Goal: Find contact information: Obtain details needed to contact an individual or organization

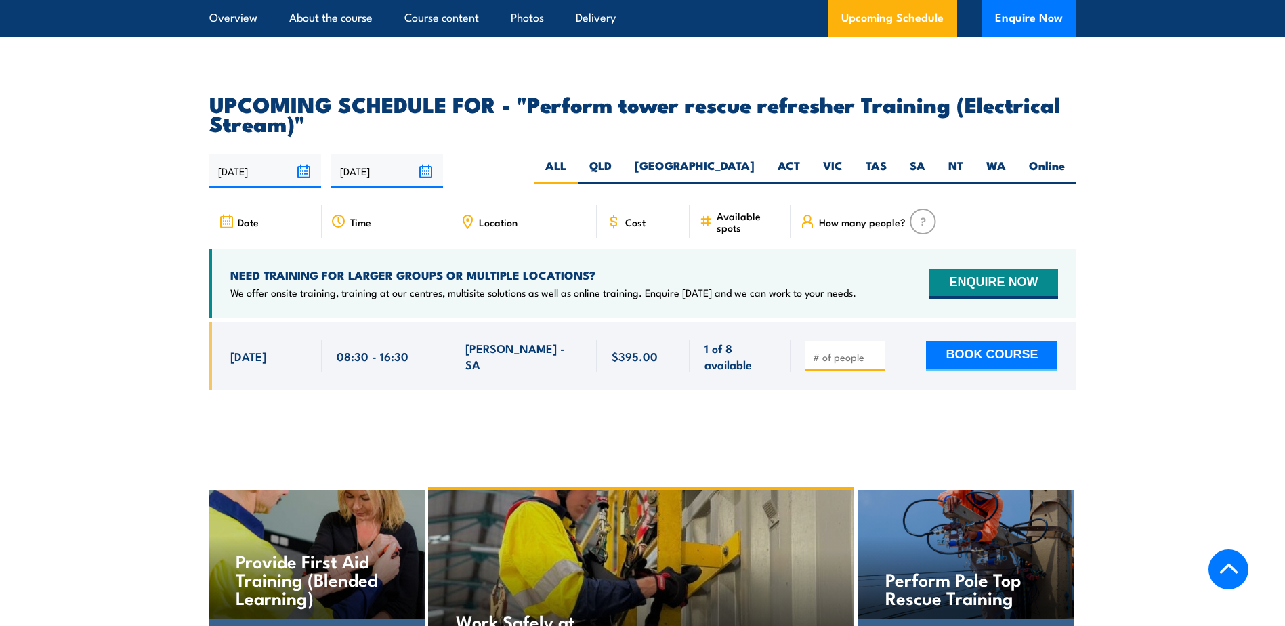
scroll to position [2033, 0]
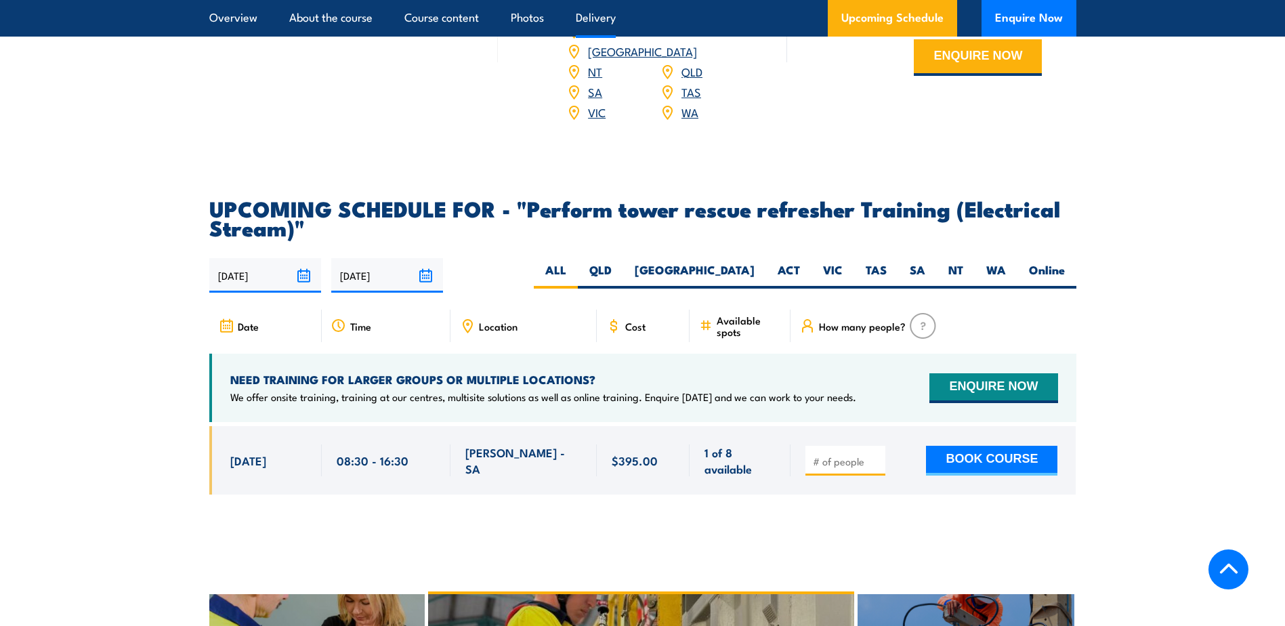
click at [592, 100] on link "SA" at bounding box center [595, 91] width 14 height 16
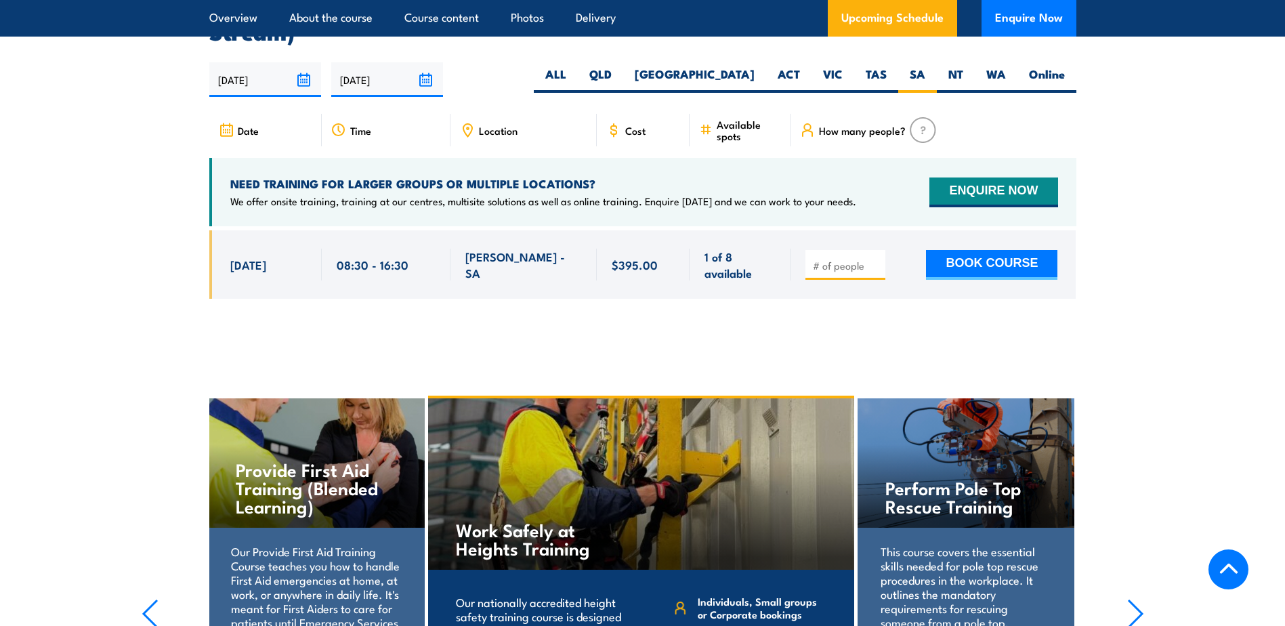
scroll to position [2204, 0]
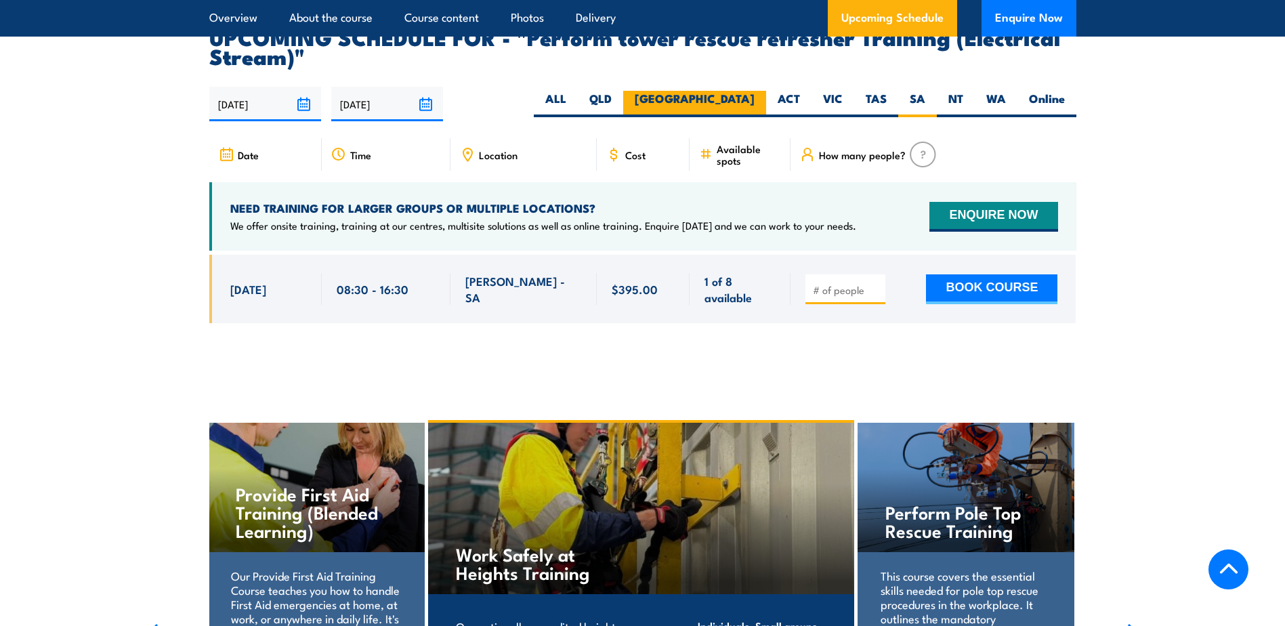
click at [740, 117] on label "[GEOGRAPHIC_DATA]" at bounding box center [694, 104] width 143 height 26
click at [755, 100] on input "[GEOGRAPHIC_DATA]" at bounding box center [759, 95] width 9 height 9
radio input "true"
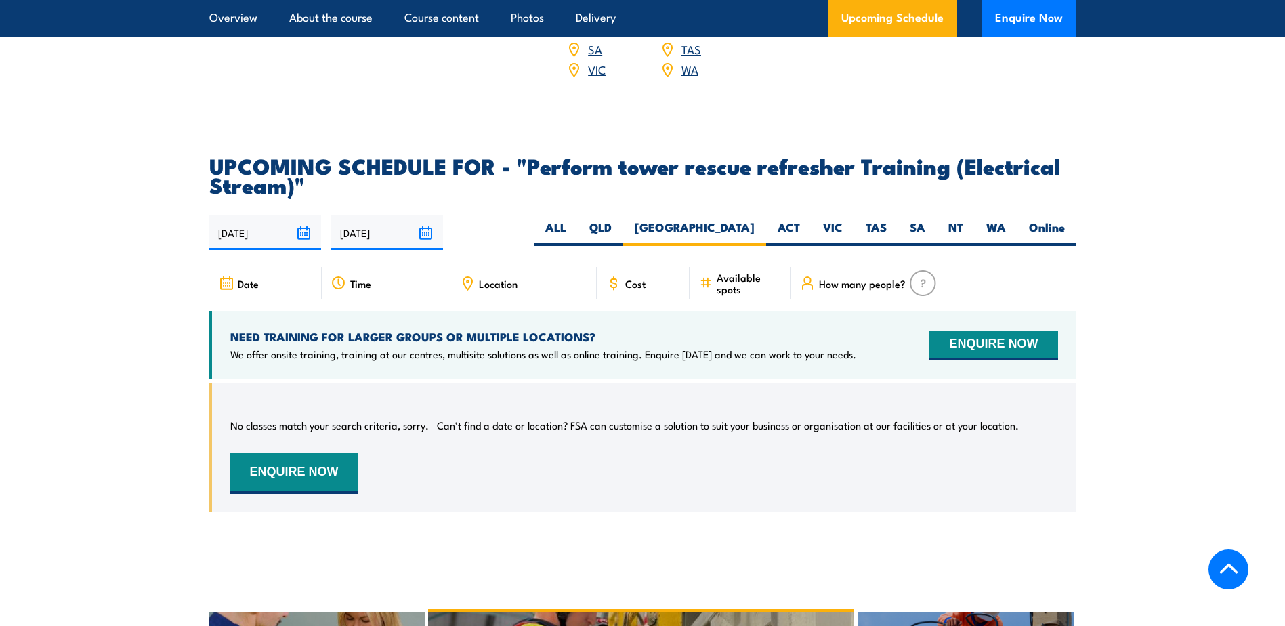
scroll to position [2071, 0]
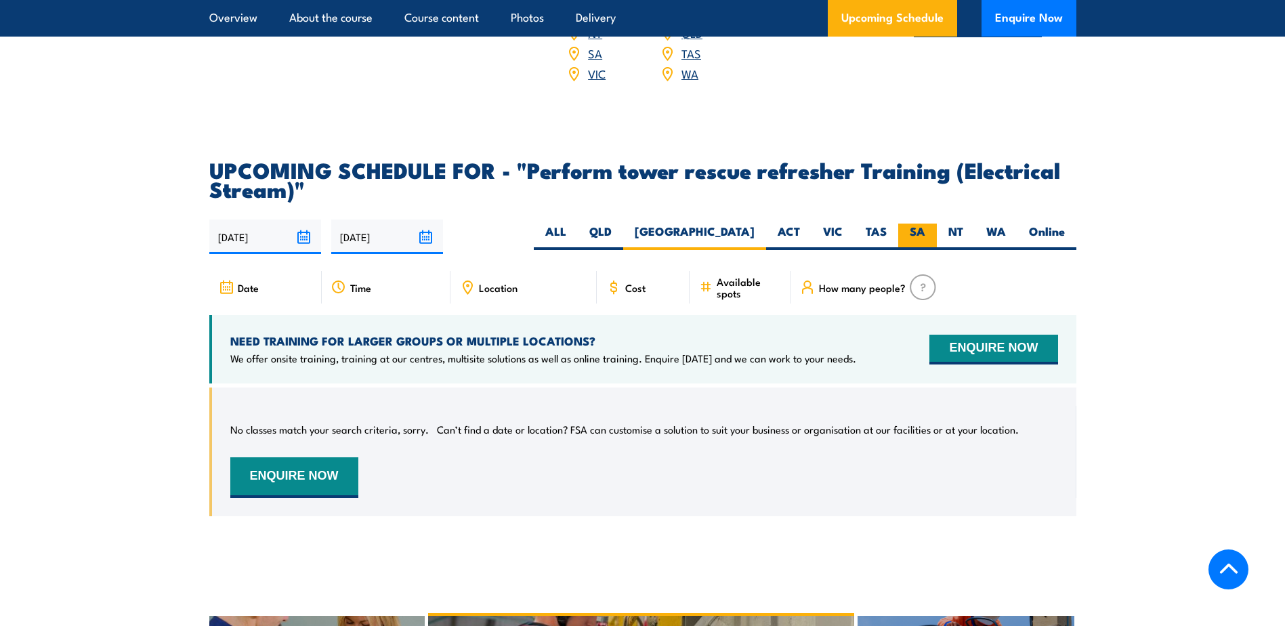
click at [923, 250] on label "SA" at bounding box center [917, 237] width 39 height 26
click at [926, 232] on input "SA" at bounding box center [930, 228] width 9 height 9
radio input "true"
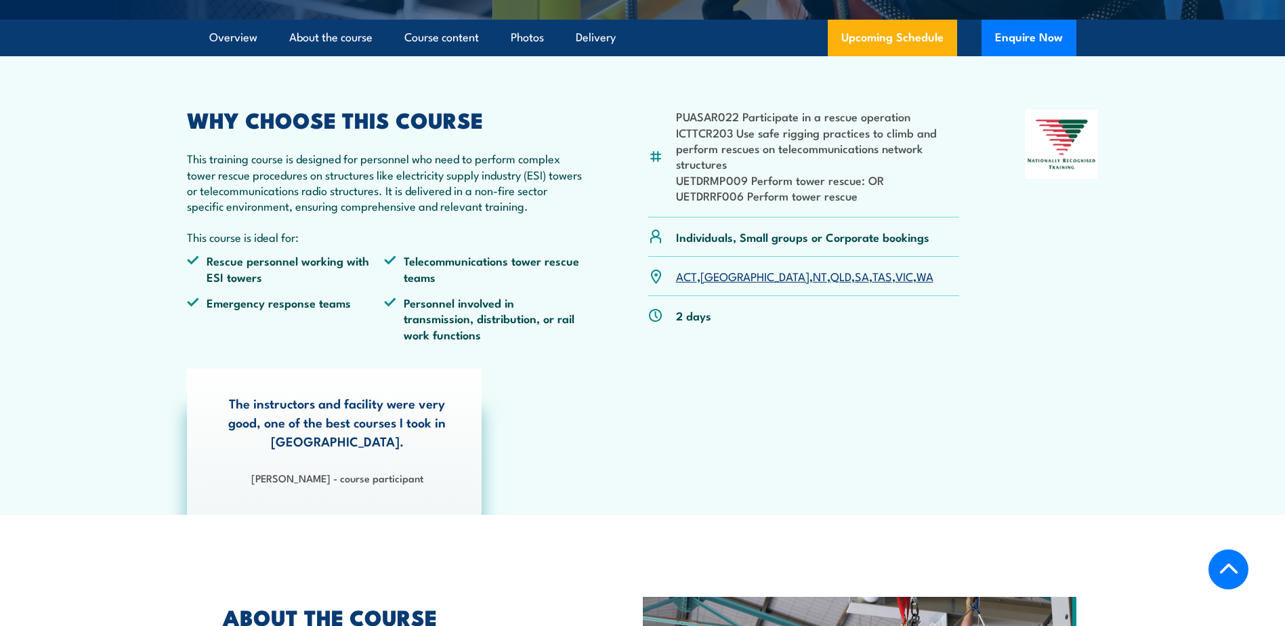
scroll to position [271, 0]
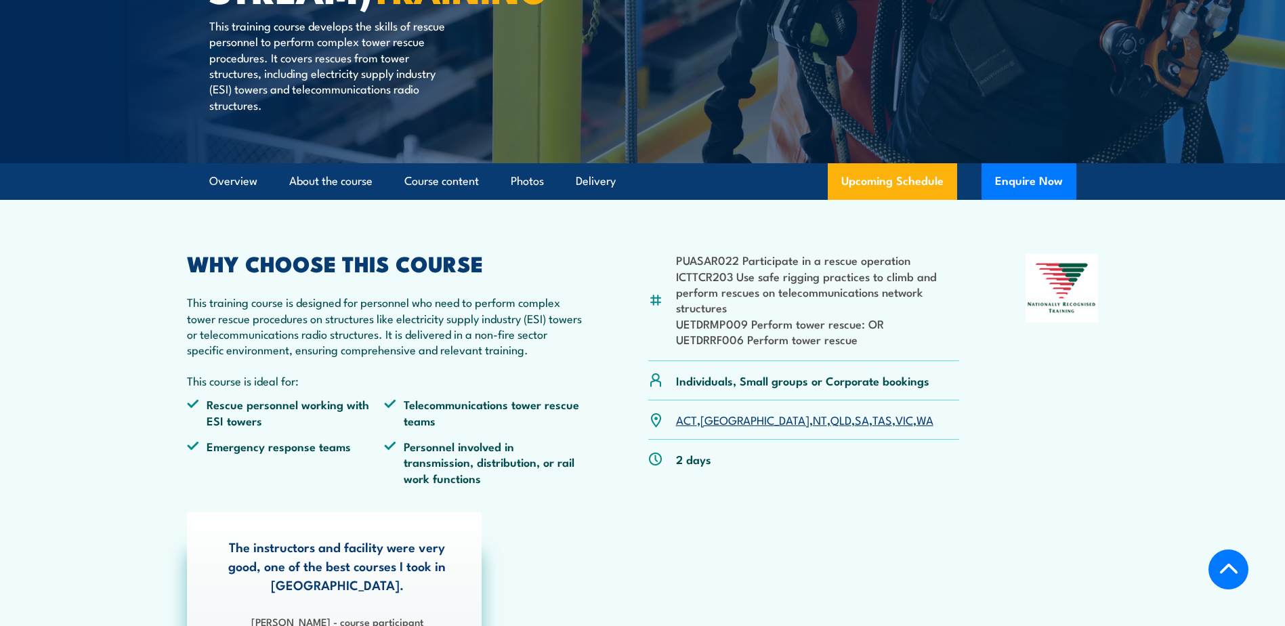
click at [855, 428] on link "SA" at bounding box center [862, 419] width 14 height 16
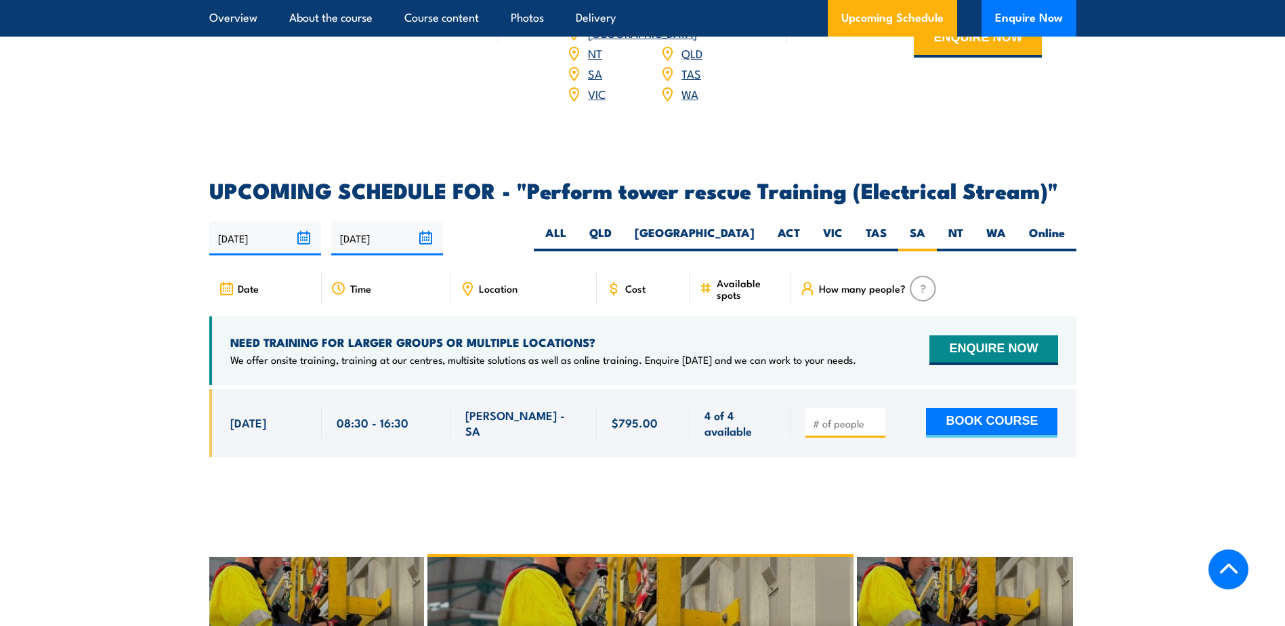
scroll to position [2161, 0]
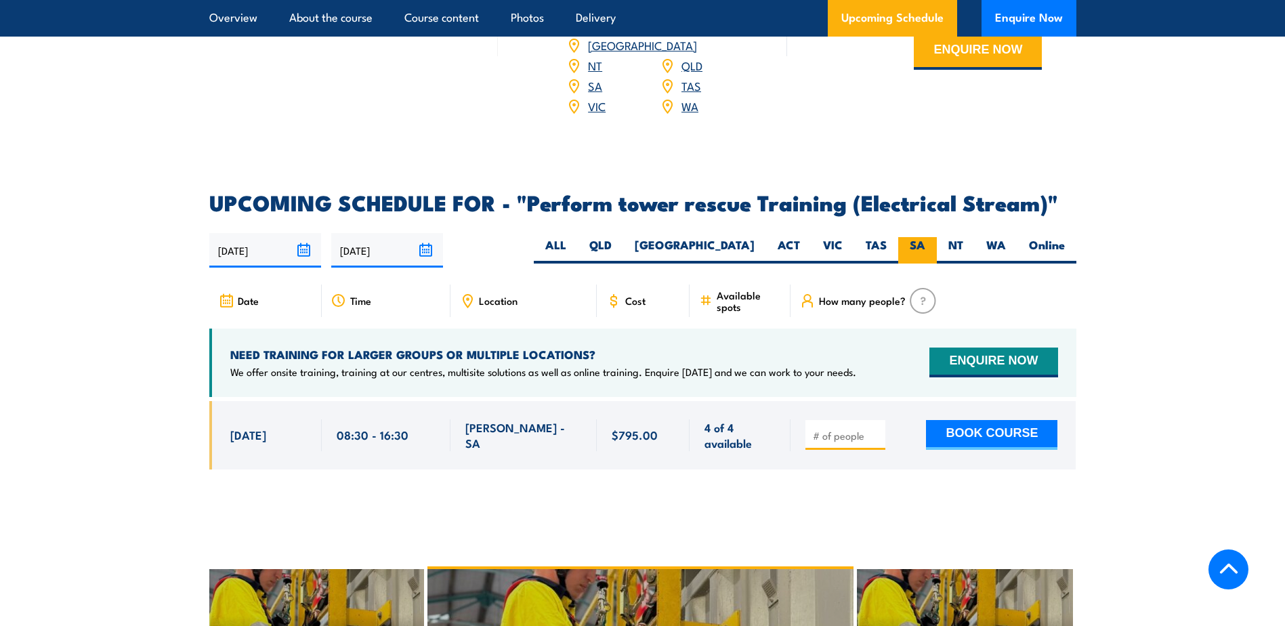
click at [913, 254] on label "SA" at bounding box center [917, 250] width 39 height 26
click at [926, 246] on input "SA" at bounding box center [930, 241] width 9 height 9
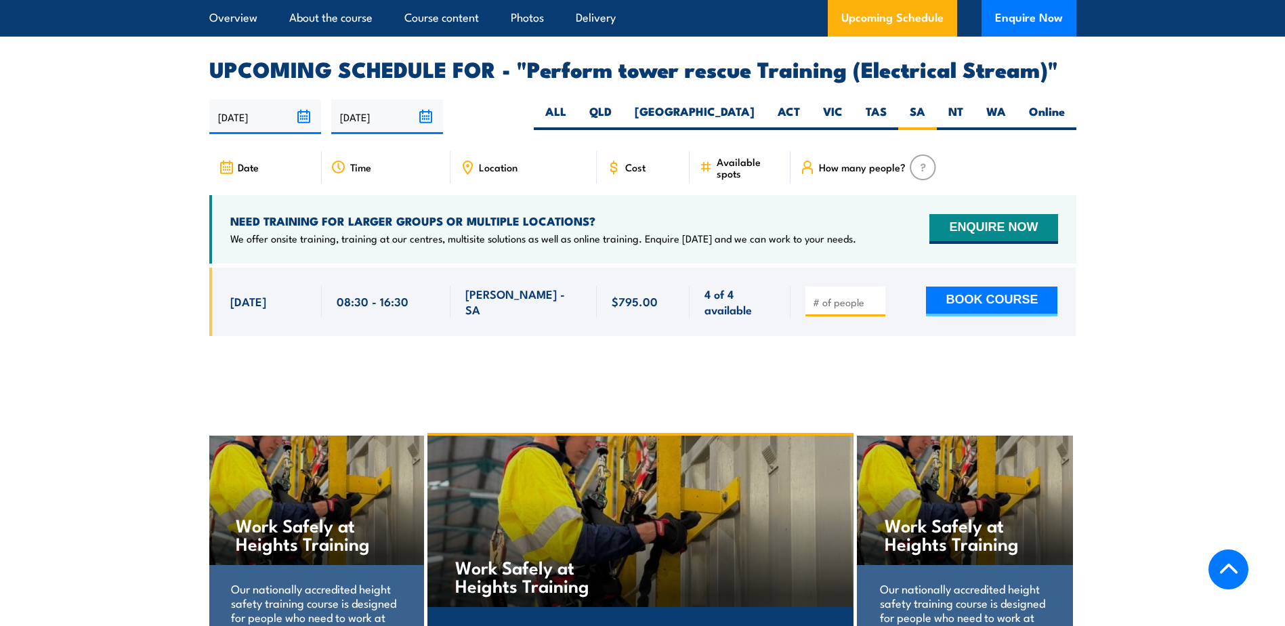
scroll to position [2296, 0]
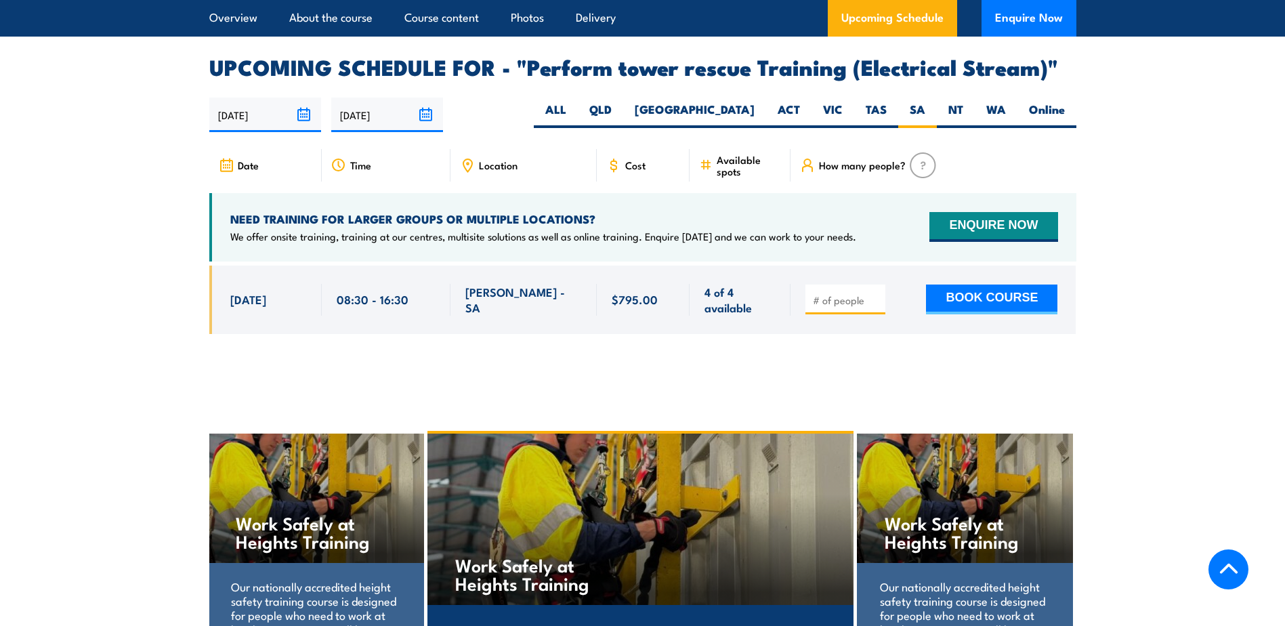
drag, startPoint x: 211, startPoint y: 76, endPoint x: 163, endPoint y: 75, distance: 48.8
click at [163, 75] on section "UPCOMING SCHEDULE FOR - "Perform tower rescue Training (Electrical Stream)" [DA…" at bounding box center [642, 205] width 1285 height 297
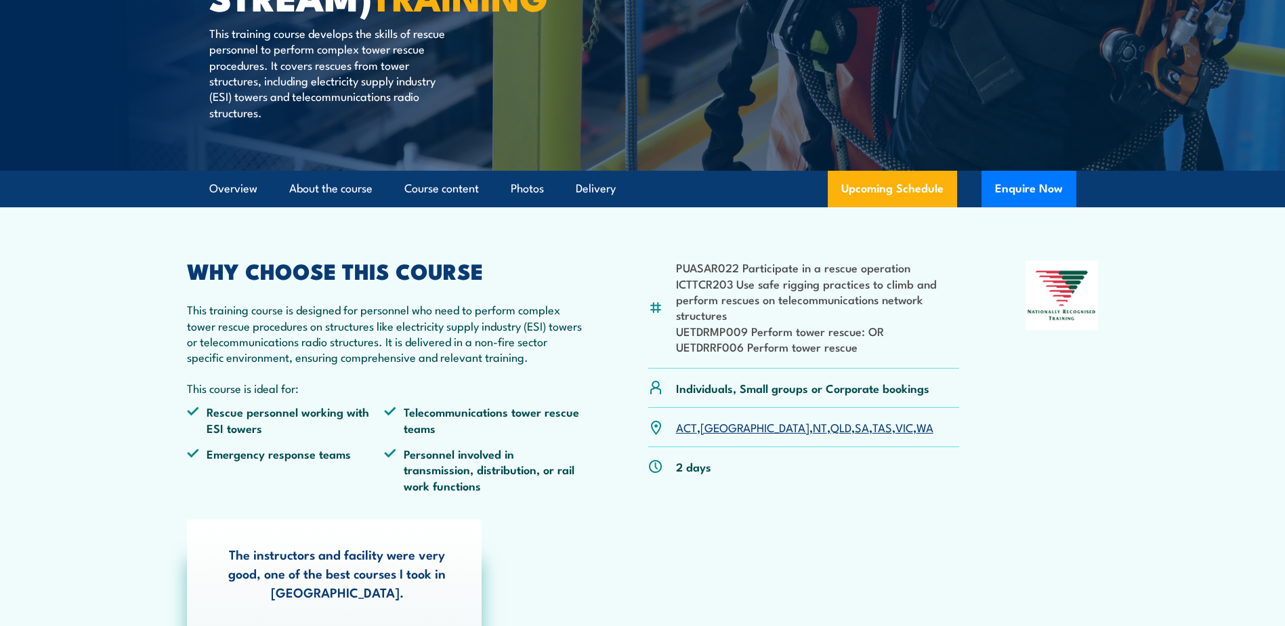
scroll to position [0, 0]
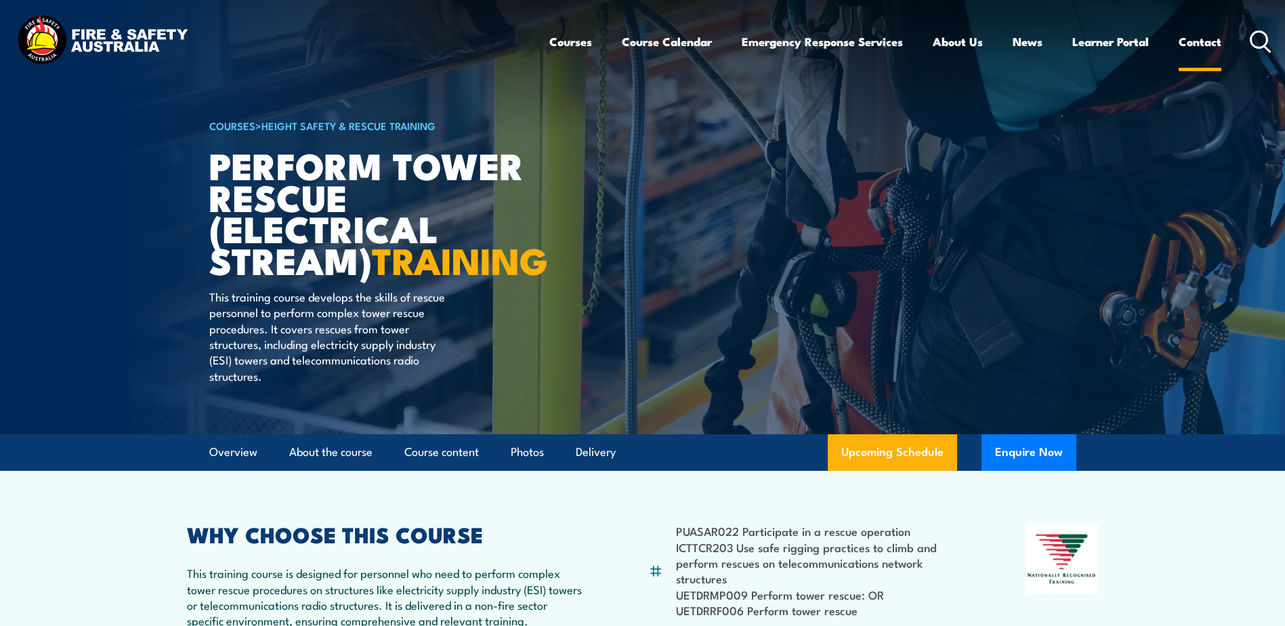
click at [1188, 45] on link "Contact" at bounding box center [1200, 42] width 43 height 36
